Goal: Find contact information: Find contact information

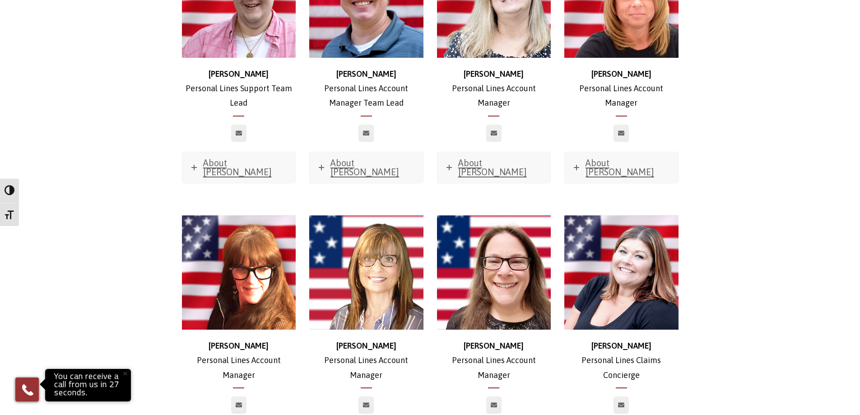
scroll to position [2936, 0]
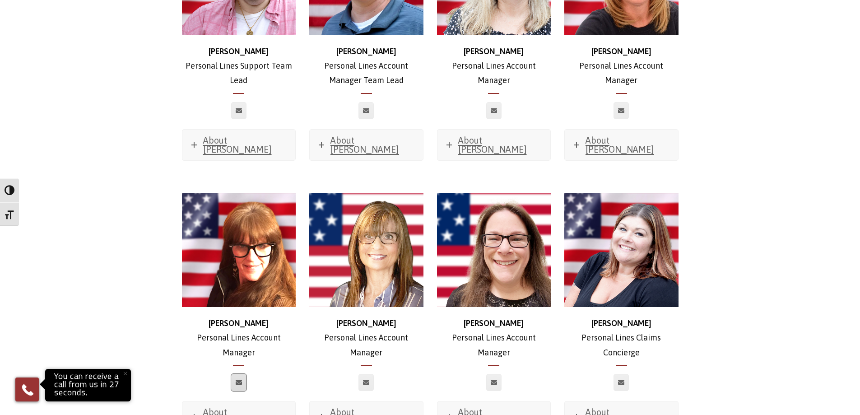
click at [241, 380] on icon at bounding box center [239, 382] width 6 height 5
click at [236, 318] on strong "[PERSON_NAME]" at bounding box center [239, 322] width 60 height 9
click at [240, 316] on p "[PERSON_NAME] Personal Lines Account Manager" at bounding box center [239, 338] width 114 height 44
click at [242, 273] on div "[PERSON_NAME] Personal Lines Account Manager About [PERSON_NAME] Favorite Movie…" at bounding box center [239, 313] width 114 height 240
click at [242, 374] on link at bounding box center [238, 382] width 15 height 17
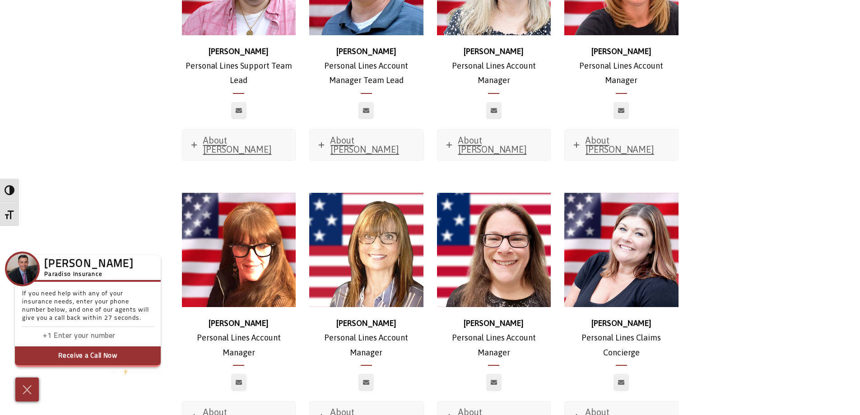
drag, startPoint x: 243, startPoint y: 293, endPoint x: 189, endPoint y: 281, distance: 54.9
click at [189, 281] on div "[PERSON_NAME] Personal Lines Account Manager About [PERSON_NAME] Favorite Movie…" at bounding box center [239, 313] width 114 height 240
click at [23, 386] on img at bounding box center [27, 390] width 15 height 16
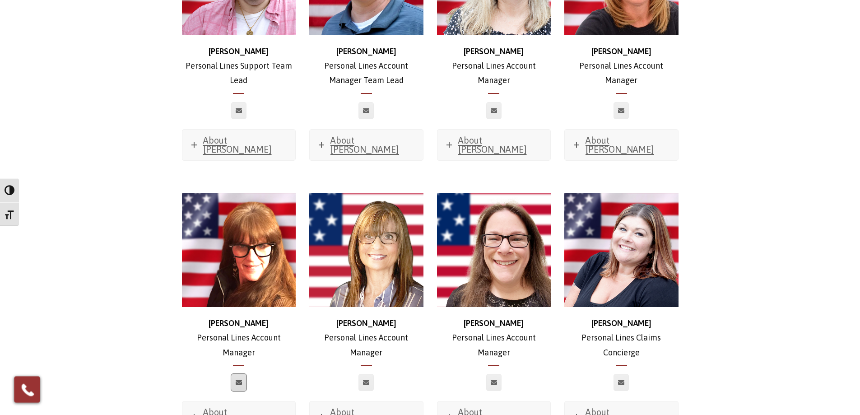
click at [244, 374] on link at bounding box center [238, 382] width 15 height 17
click at [240, 380] on icon at bounding box center [239, 382] width 6 height 5
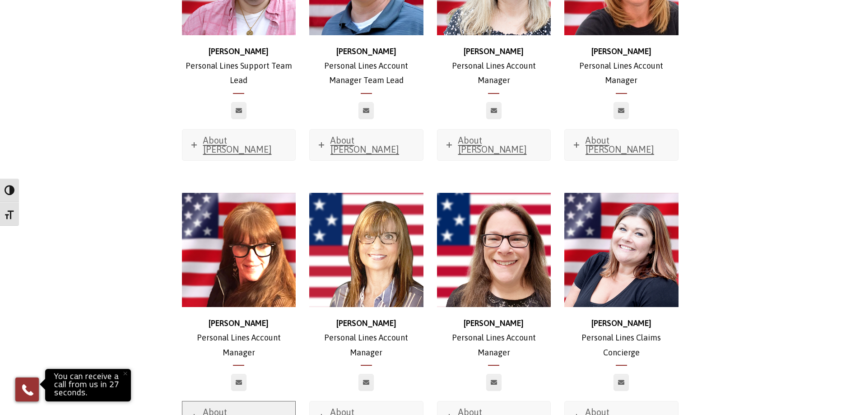
click at [238, 407] on span "About [PERSON_NAME]" at bounding box center [237, 416] width 69 height 19
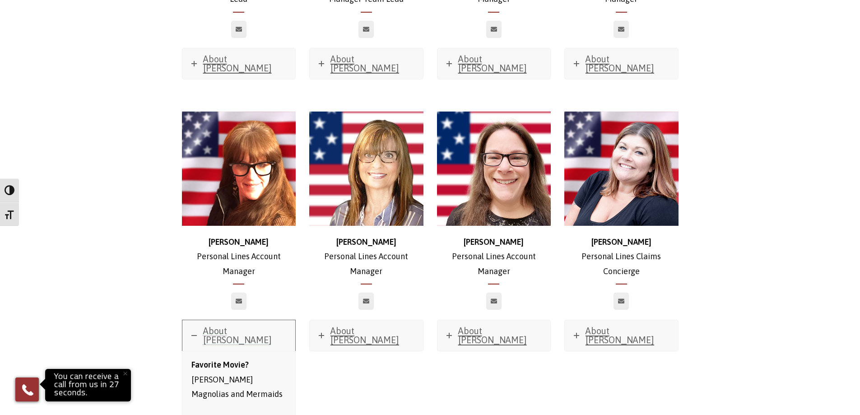
scroll to position [2891, 0]
